Goal: Task Accomplishment & Management: Manage account settings

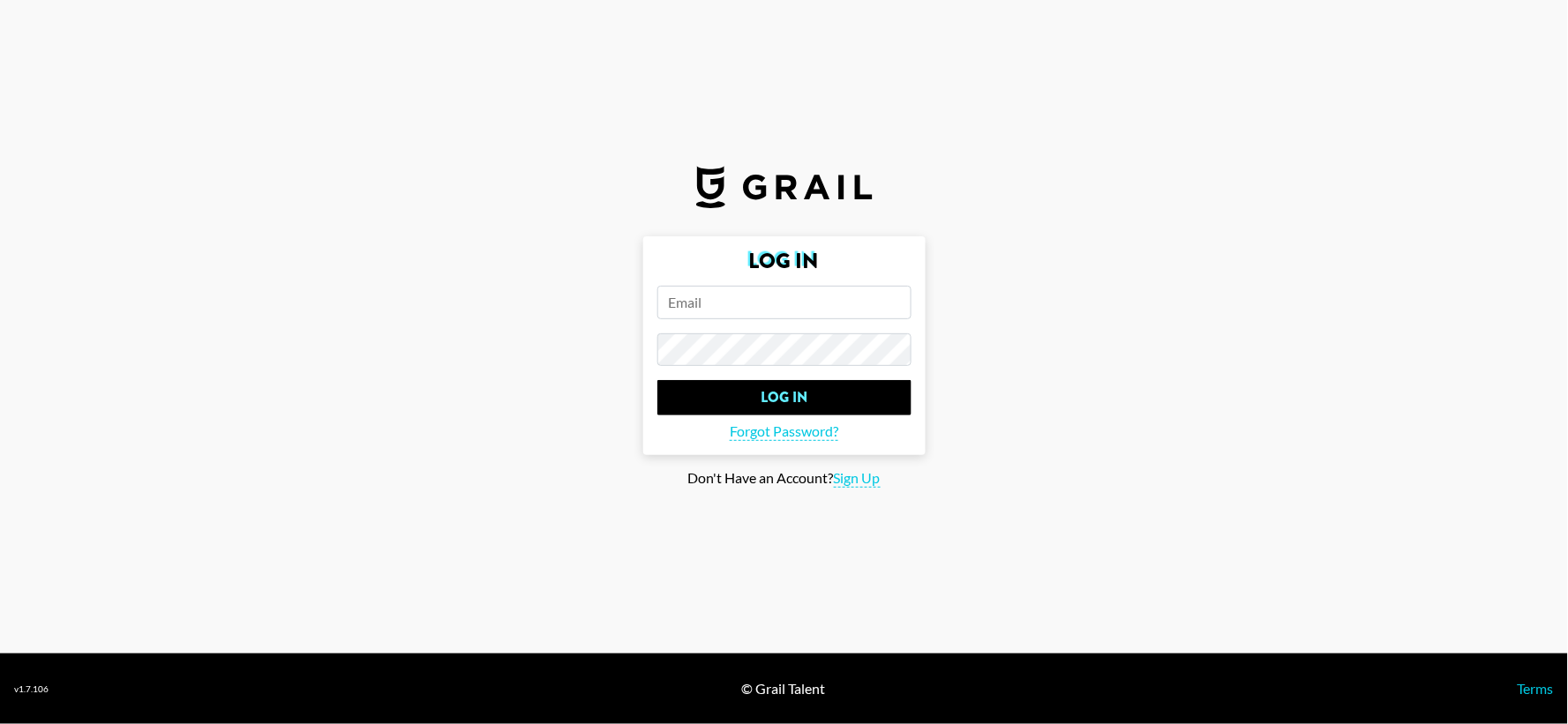
click at [818, 304] on input "email" at bounding box center [784, 303] width 254 height 34
type input "[EMAIL_ADDRESS][PERSON_NAME][DOMAIN_NAME]"
click at [657, 380] on input "Log In" at bounding box center [784, 398] width 254 height 36
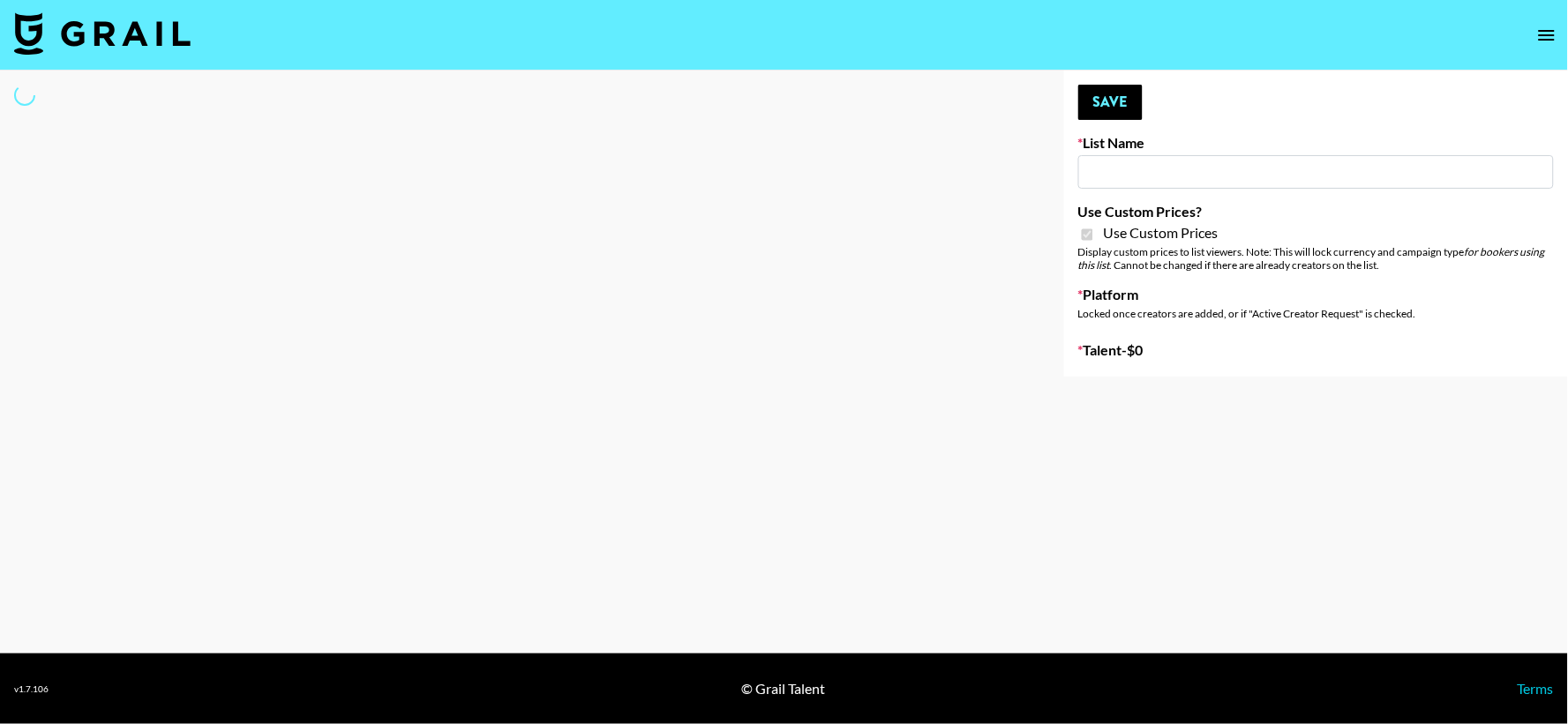
type input "[PERSON_NAME] AI"
checkbox input "true"
select select "Brand"
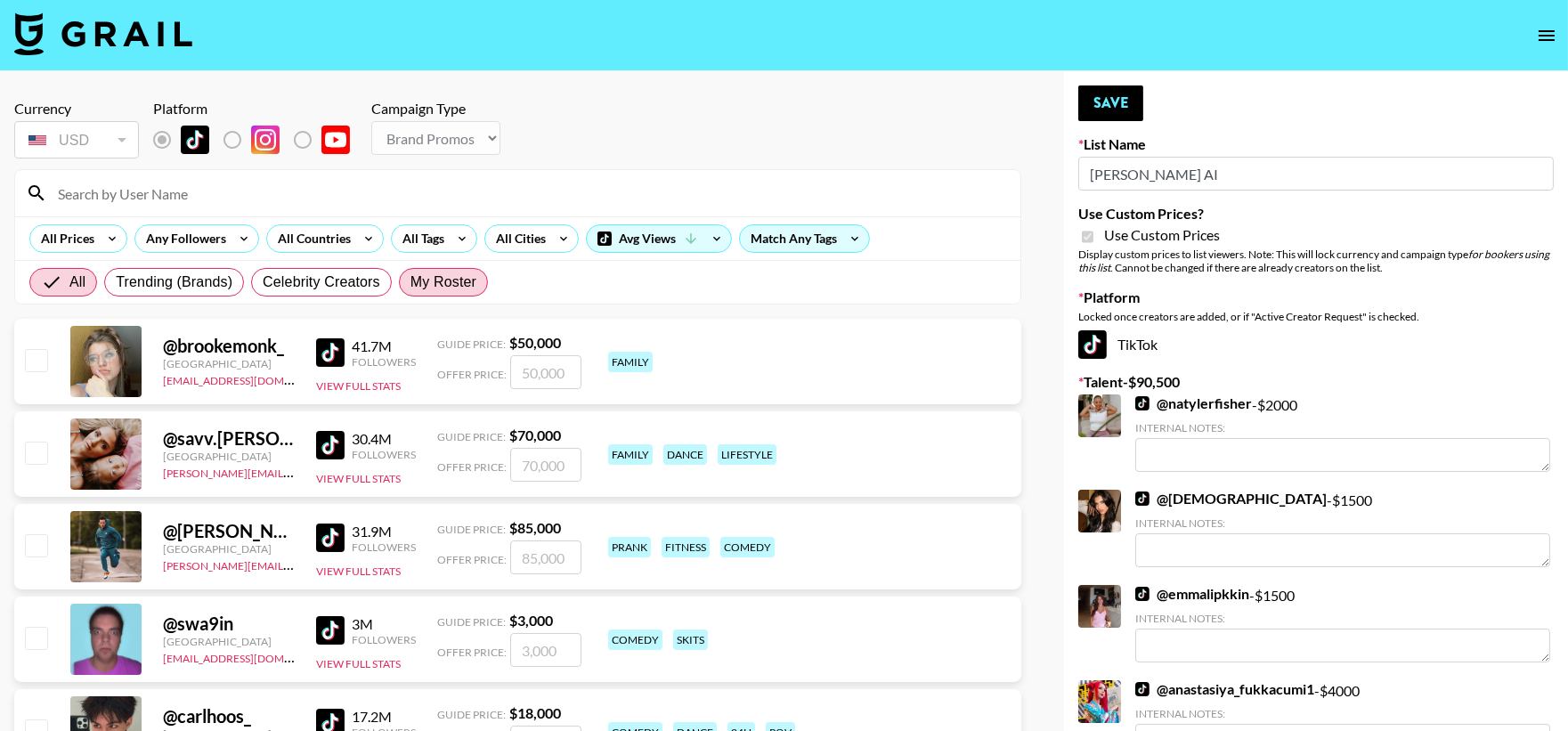
click at [456, 281] on span "My Roster" at bounding box center [443, 282] width 66 height 22
click at [410, 282] on input "My Roster" at bounding box center [410, 282] width 0 height 0
radio input "true"
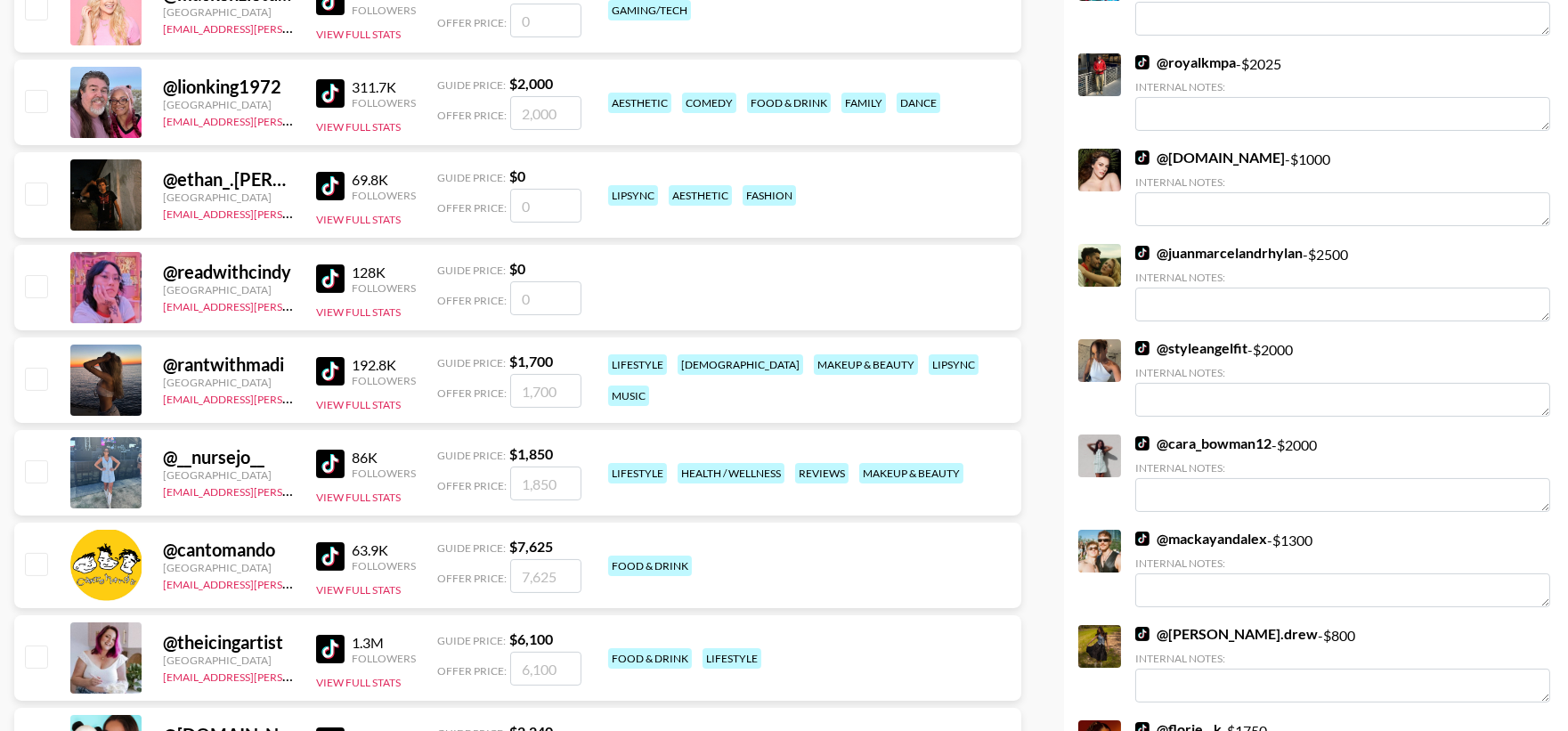
scroll to position [660, 0]
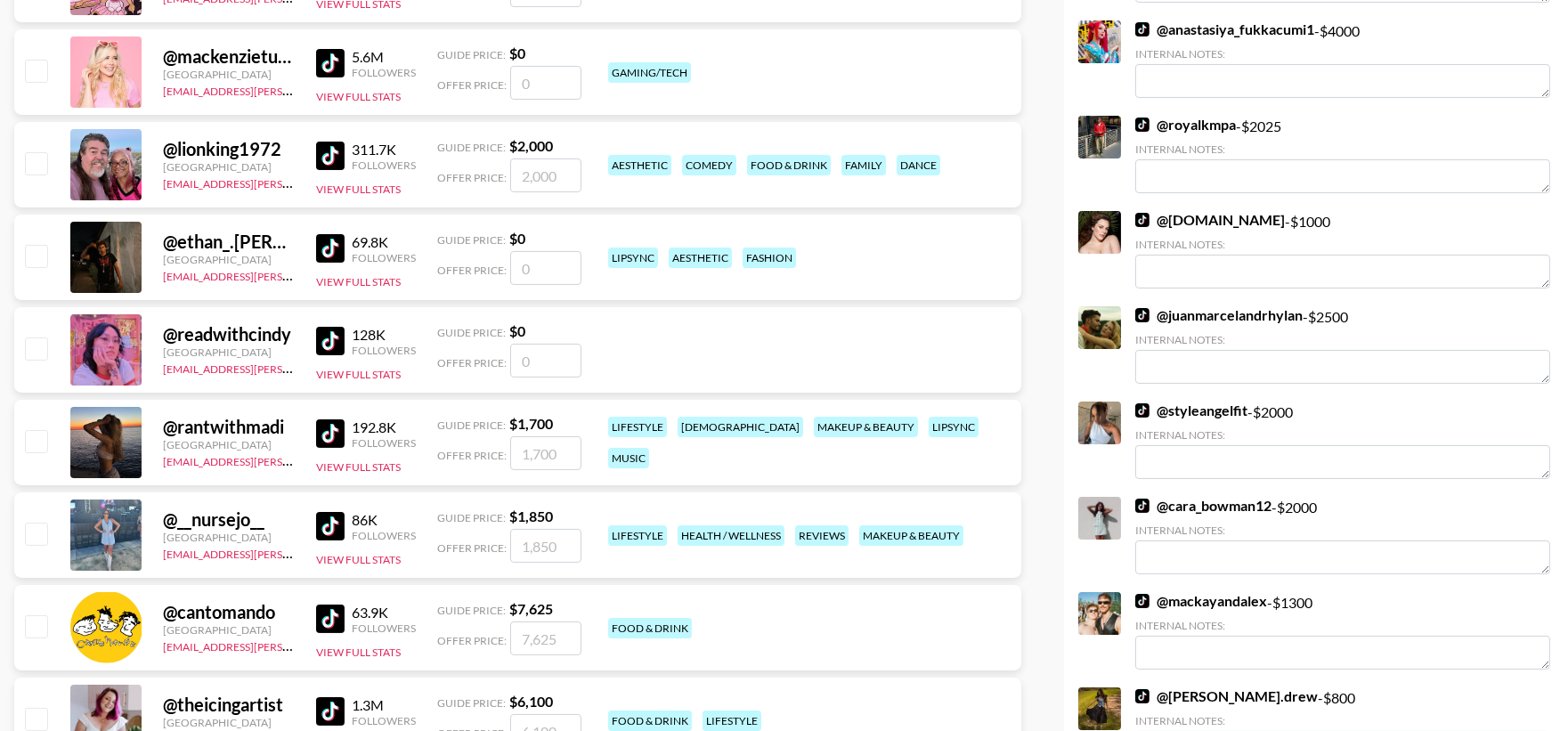
click at [33, 250] on input "checkbox" at bounding box center [35, 256] width 22 height 22
click at [33, 261] on input "checkbox" at bounding box center [35, 256] width 22 height 22
click at [37, 259] on input "checkbox" at bounding box center [35, 256] width 22 height 22
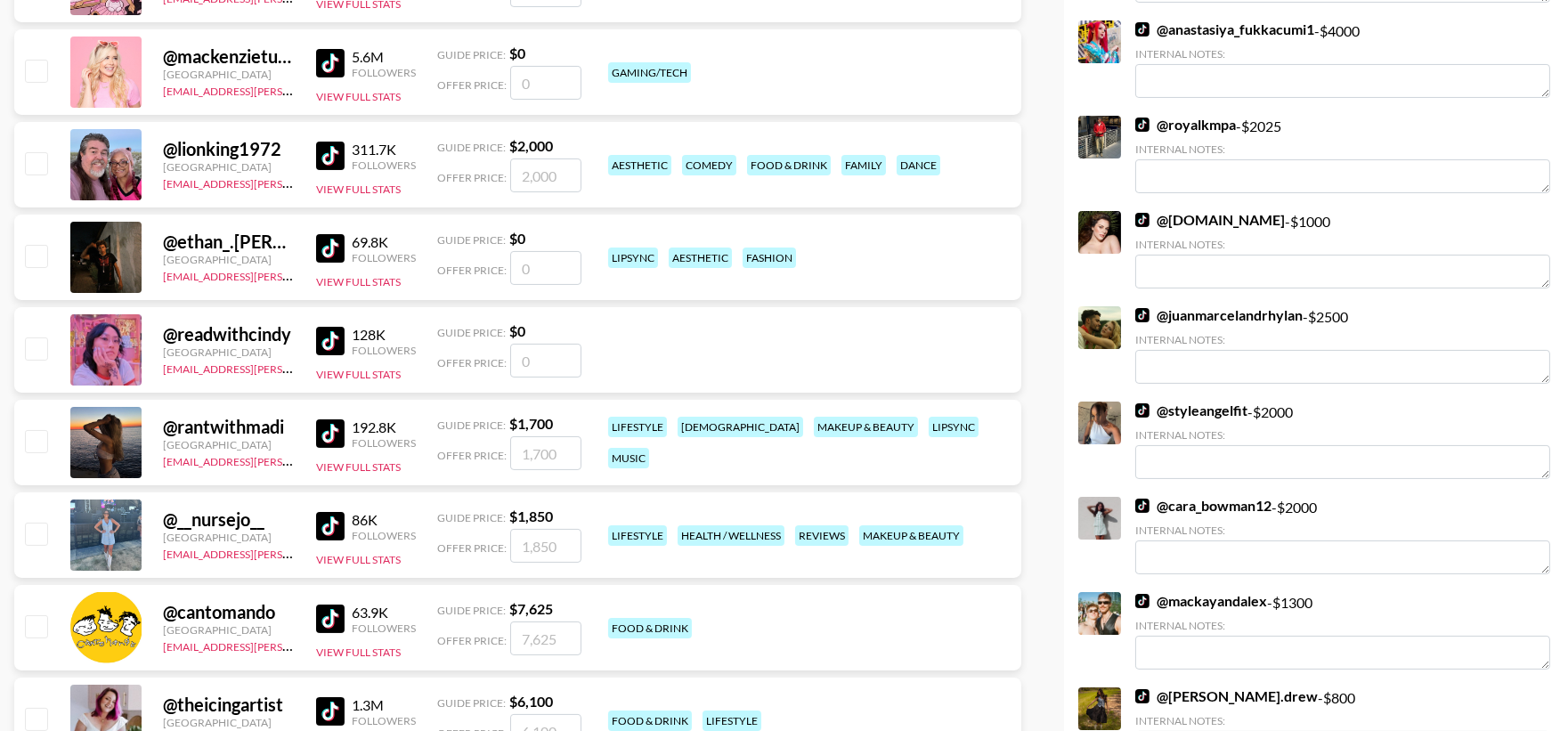
click at [37, 256] on input "checkbox" at bounding box center [35, 256] width 22 height 22
checkbox input "false"
checkbox input "true"
